Goal: Navigation & Orientation: Find specific page/section

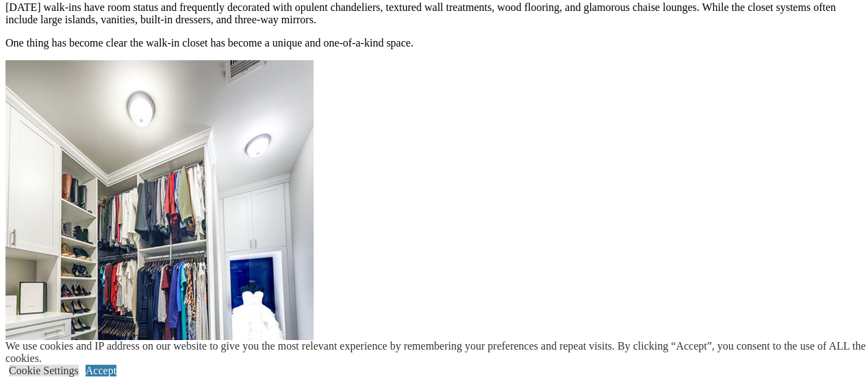
scroll to position [1711, 0]
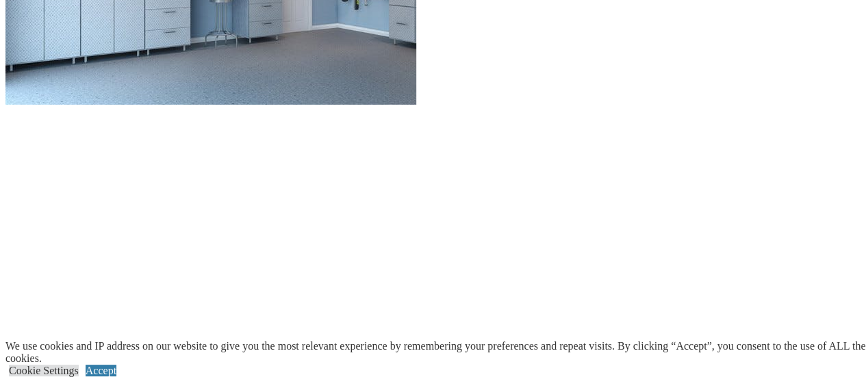
scroll to position [1793, 0]
